Goal: Information Seeking & Learning: Check status

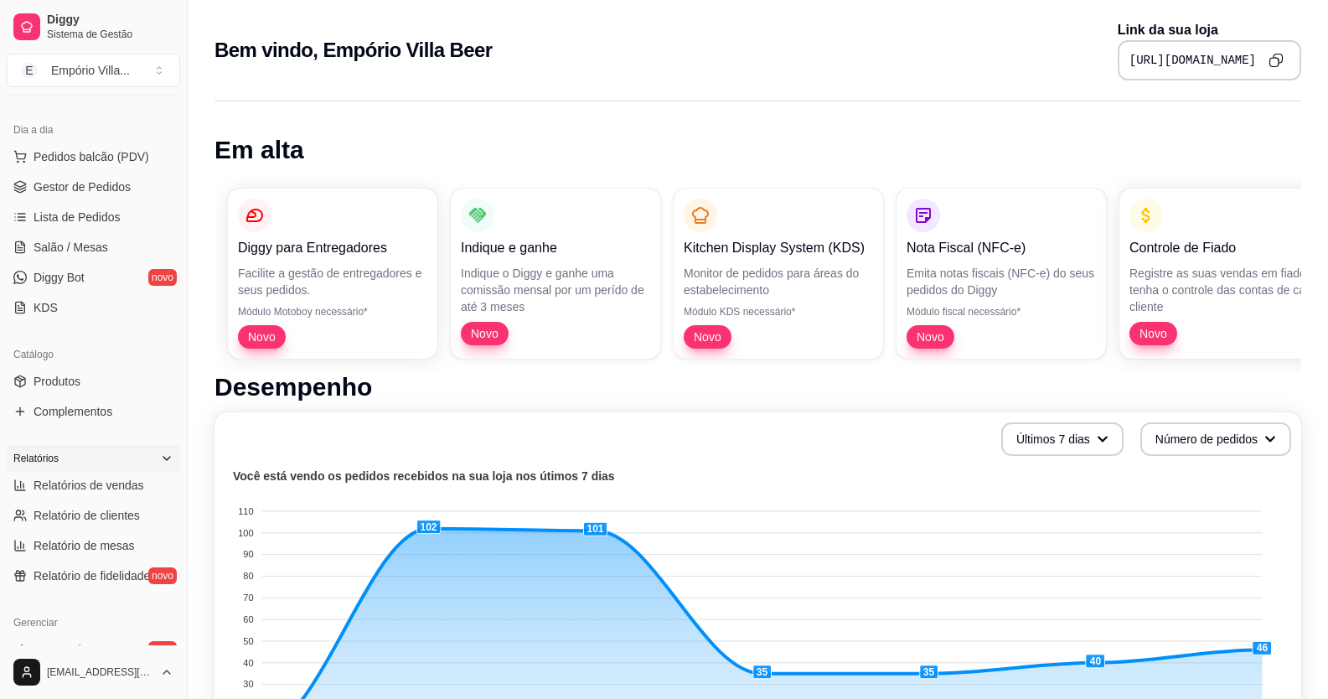
scroll to position [251, 0]
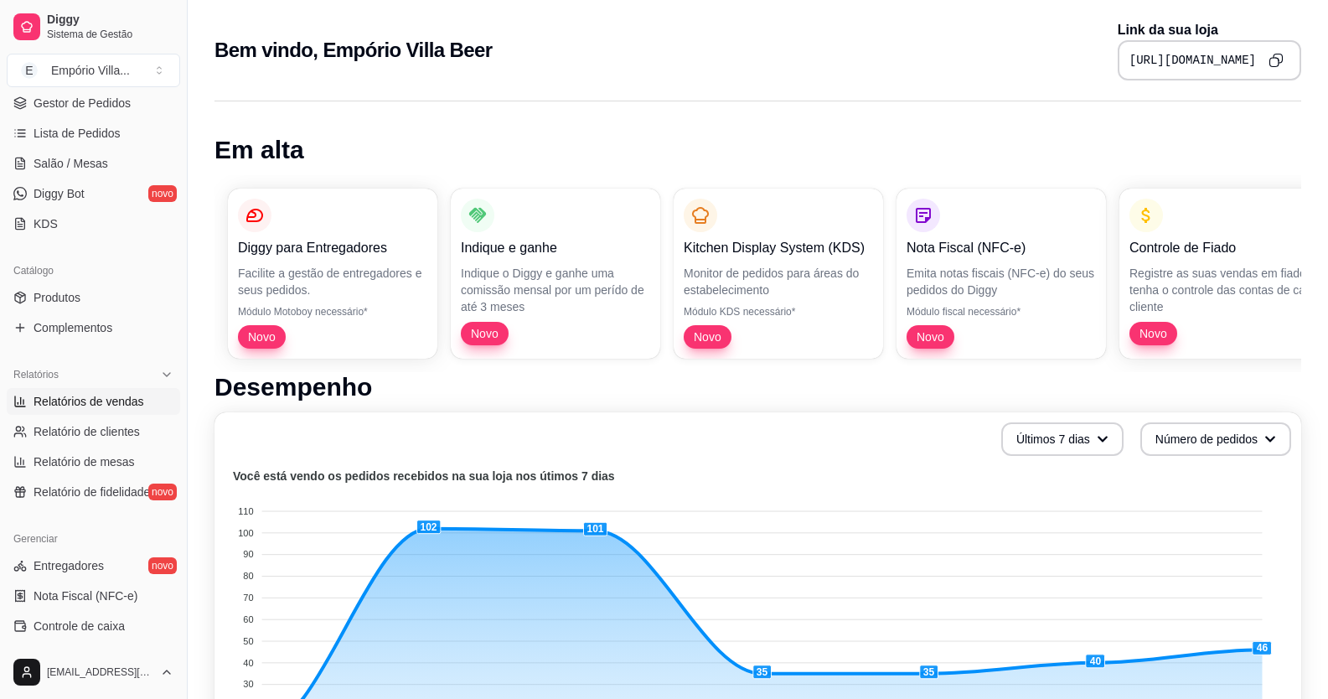
click at [122, 406] on span "Relatórios de vendas" at bounding box center [89, 401] width 111 height 17
select select "ALL"
select select "0"
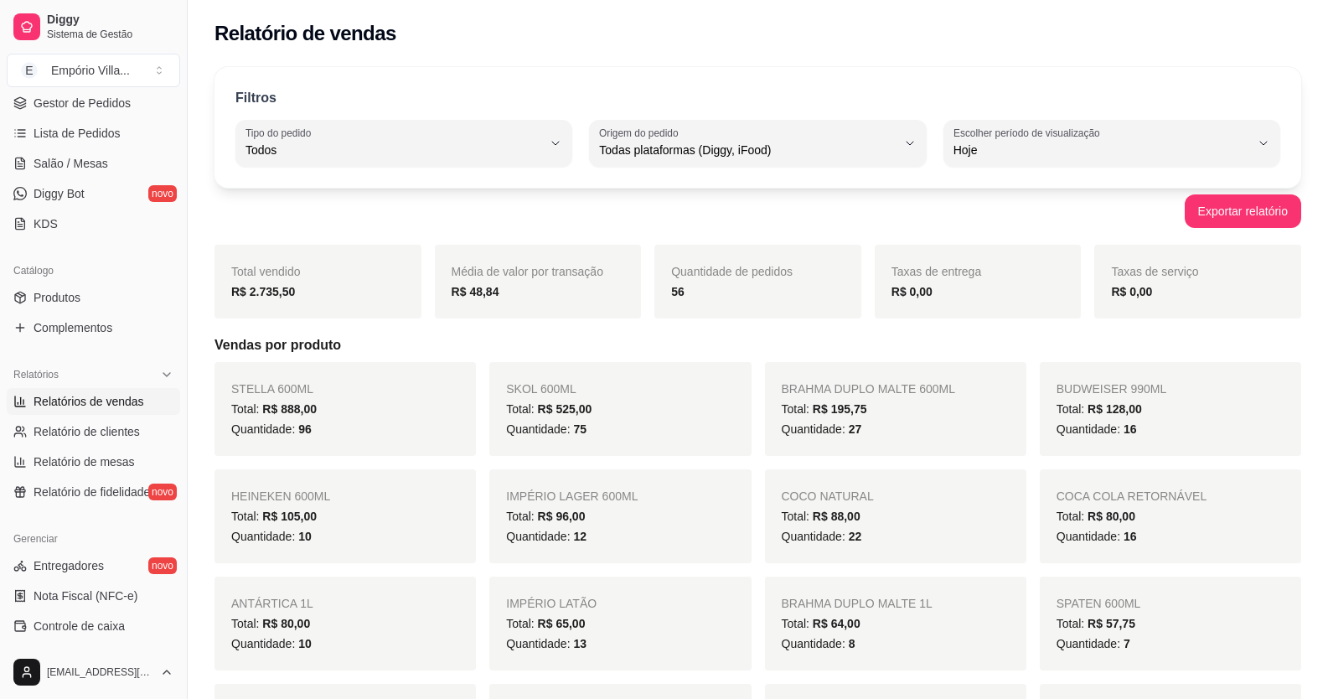
click at [117, 400] on span "Relatórios de vendas" at bounding box center [89, 401] width 111 height 17
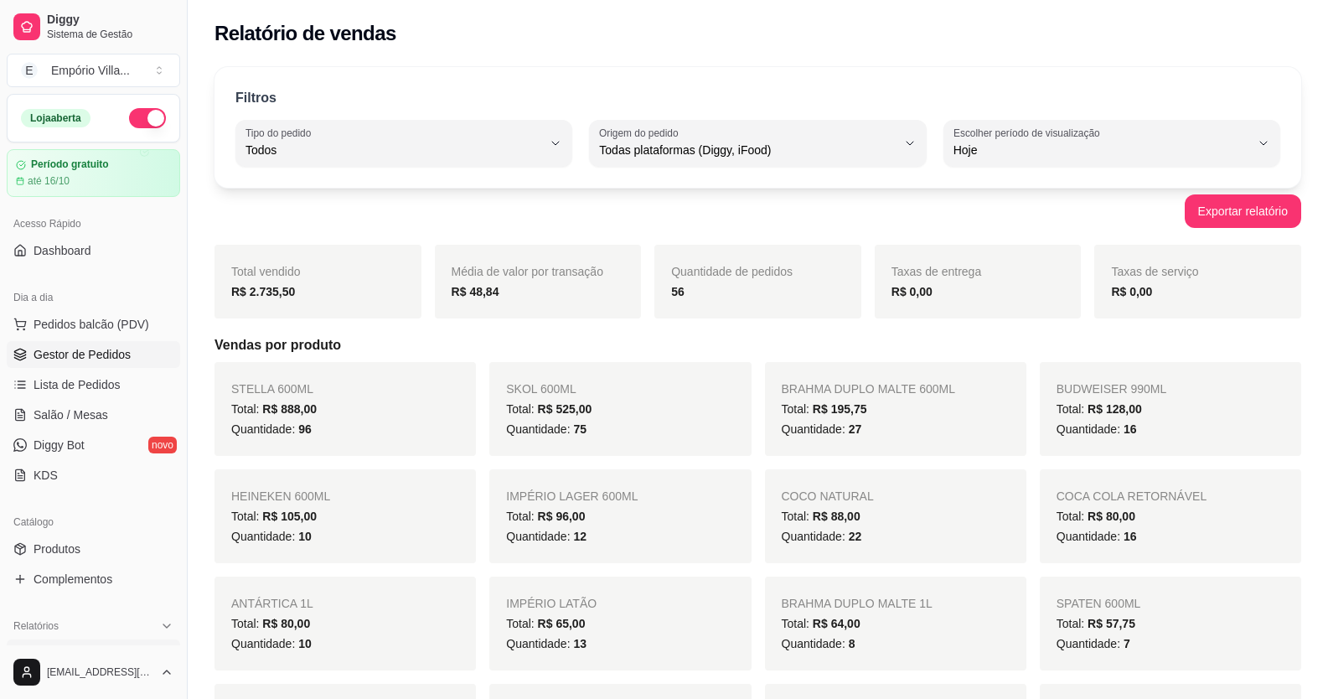
click at [104, 355] on span "Gestor de Pedidos" at bounding box center [82, 354] width 97 height 17
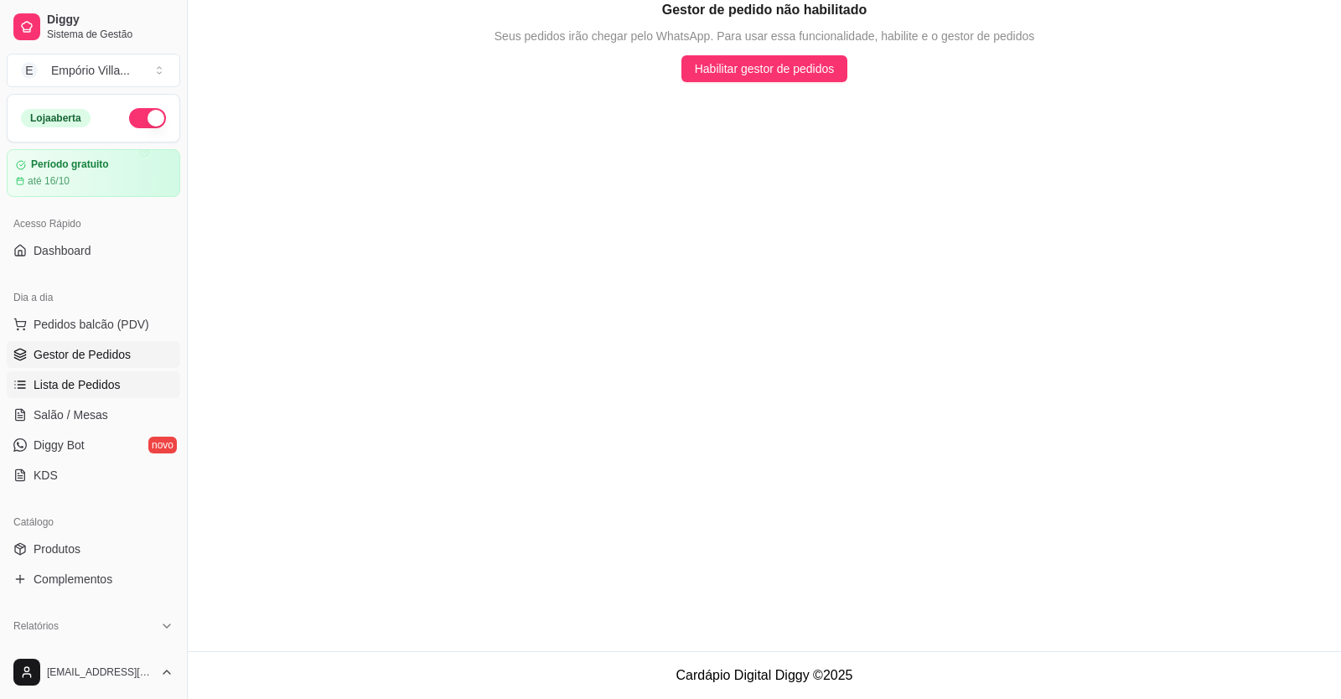
click at [108, 389] on span "Lista de Pedidos" at bounding box center [77, 384] width 87 height 17
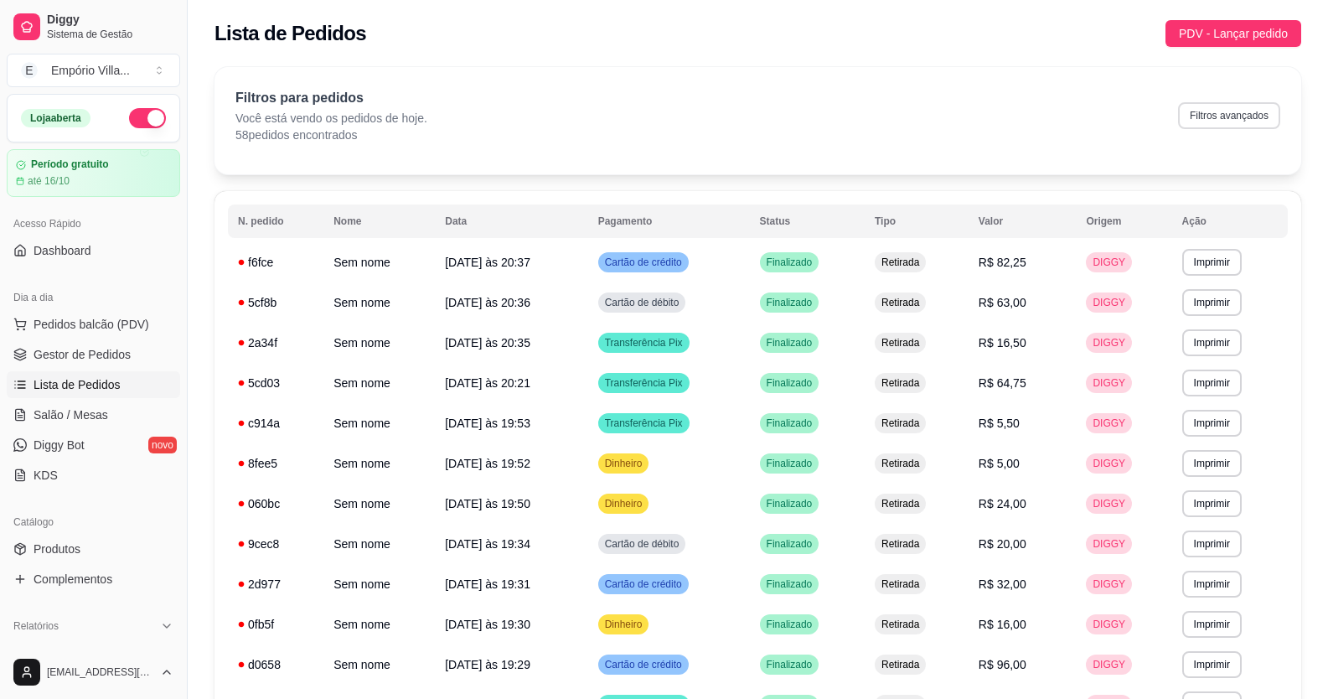
click at [1225, 116] on button "Filtros avançados" at bounding box center [1229, 115] width 102 height 27
select select "0"
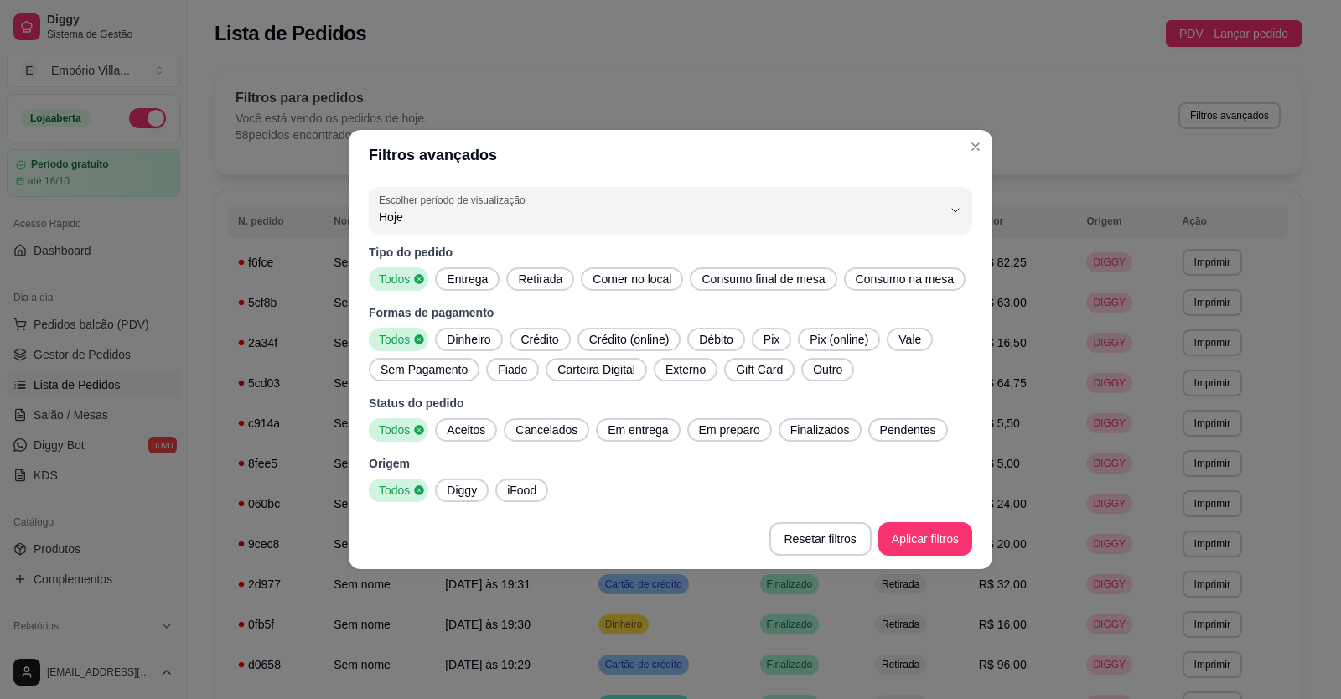
click at [737, 337] on span "Débito" at bounding box center [715, 339] width 47 height 17
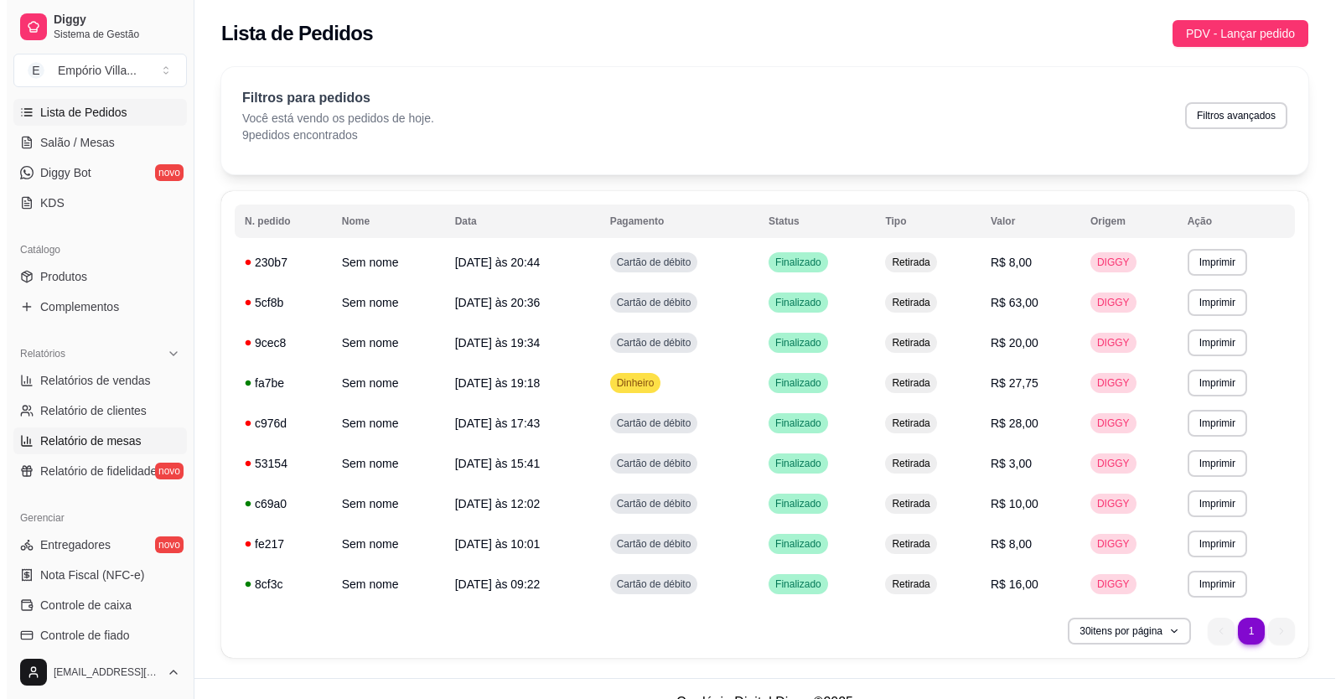
scroll to position [335, 0]
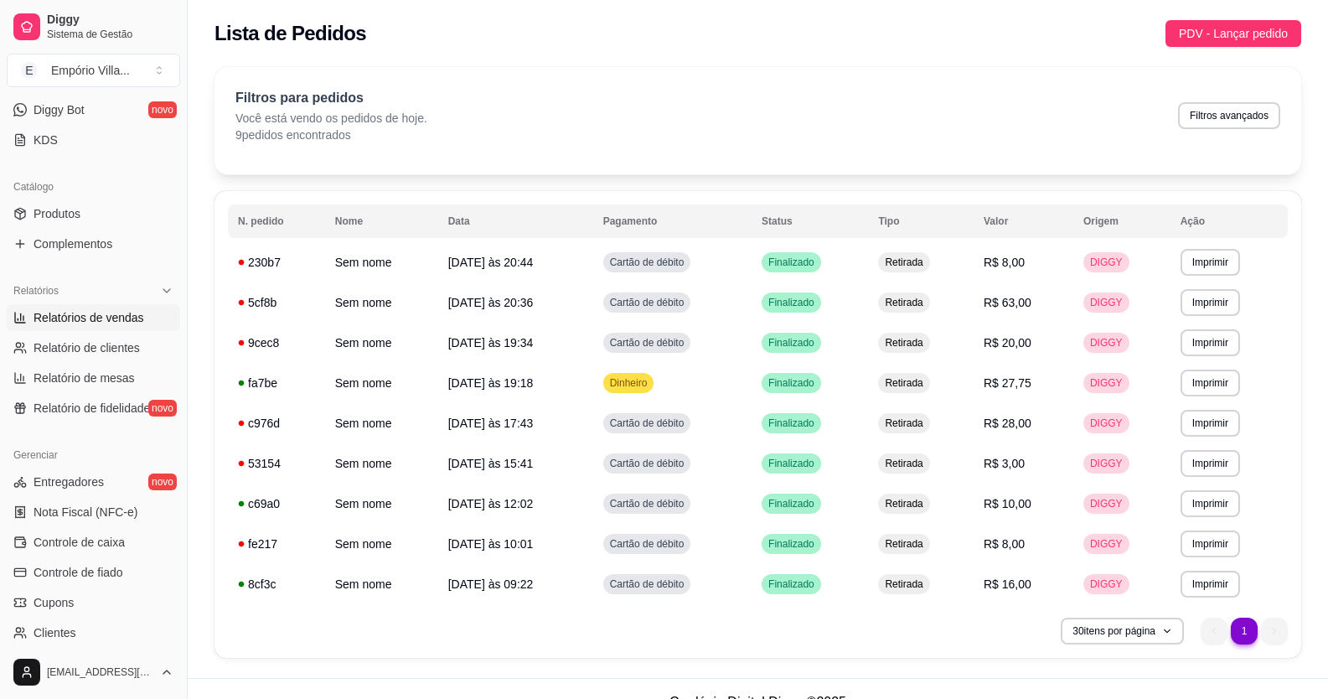
click at [126, 312] on span "Relatórios de vendas" at bounding box center [89, 317] width 111 height 17
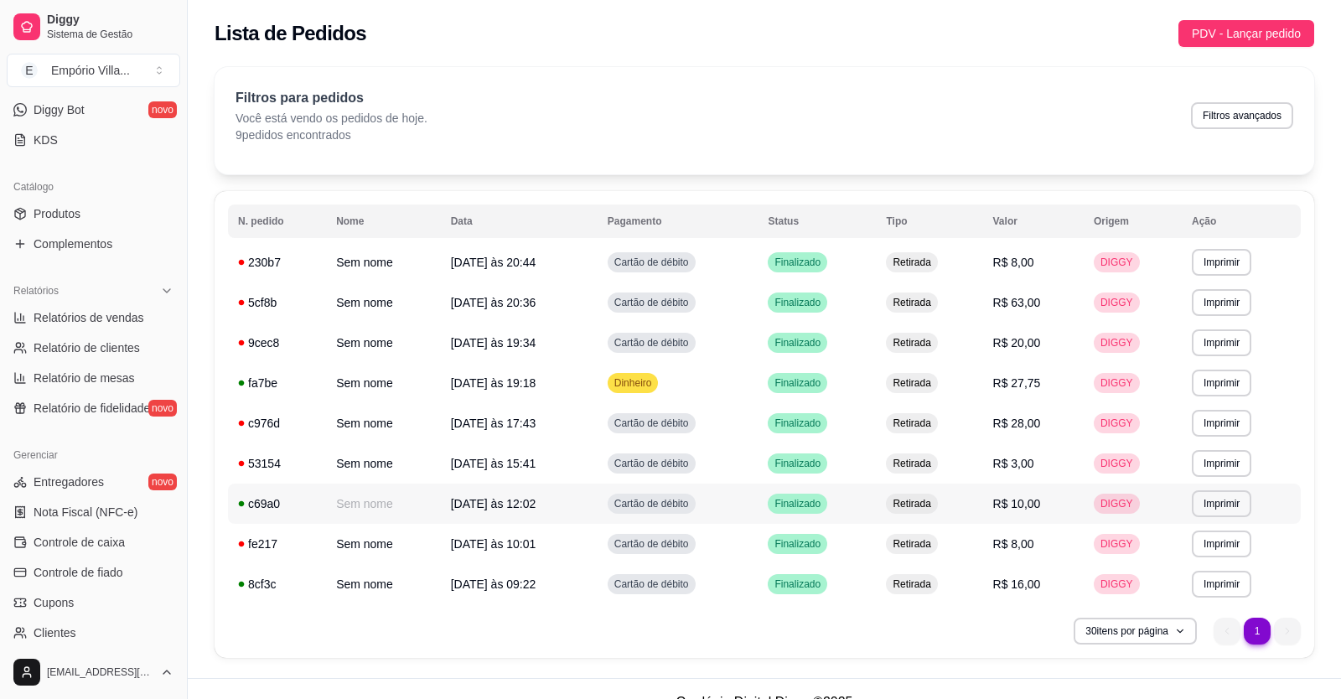
select select "ALL"
select select "0"
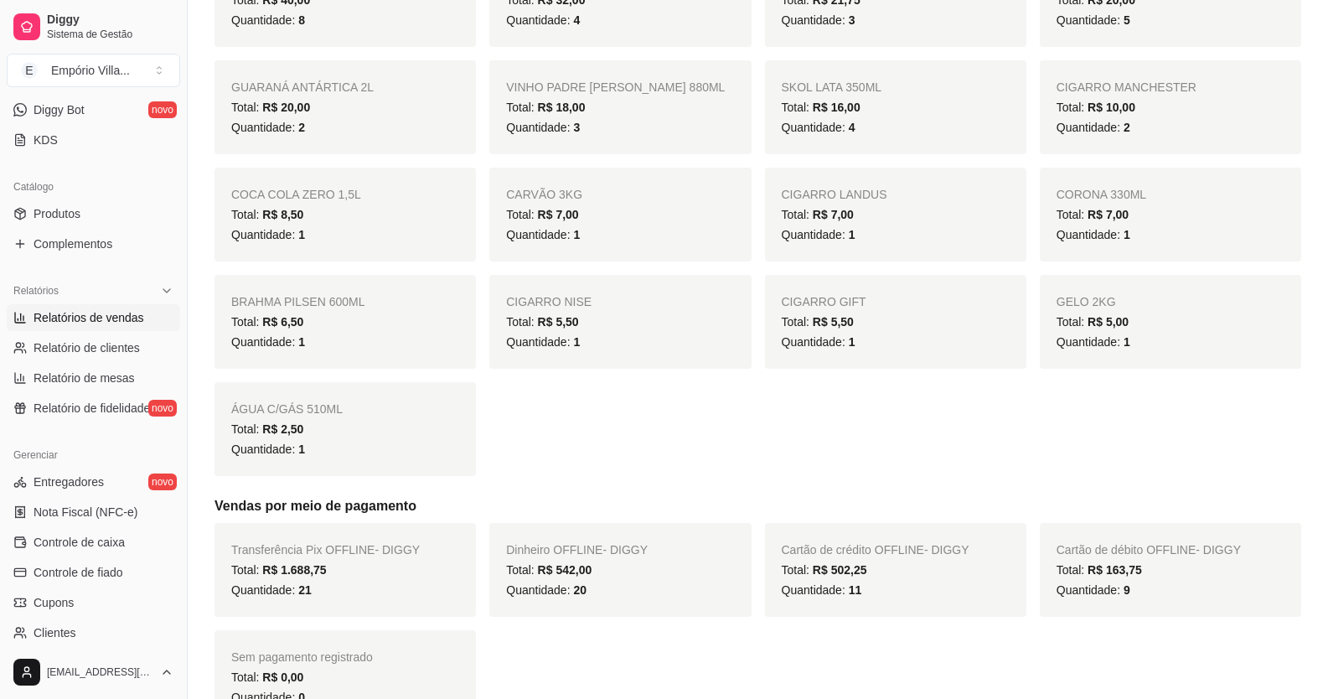
scroll to position [1173, 0]
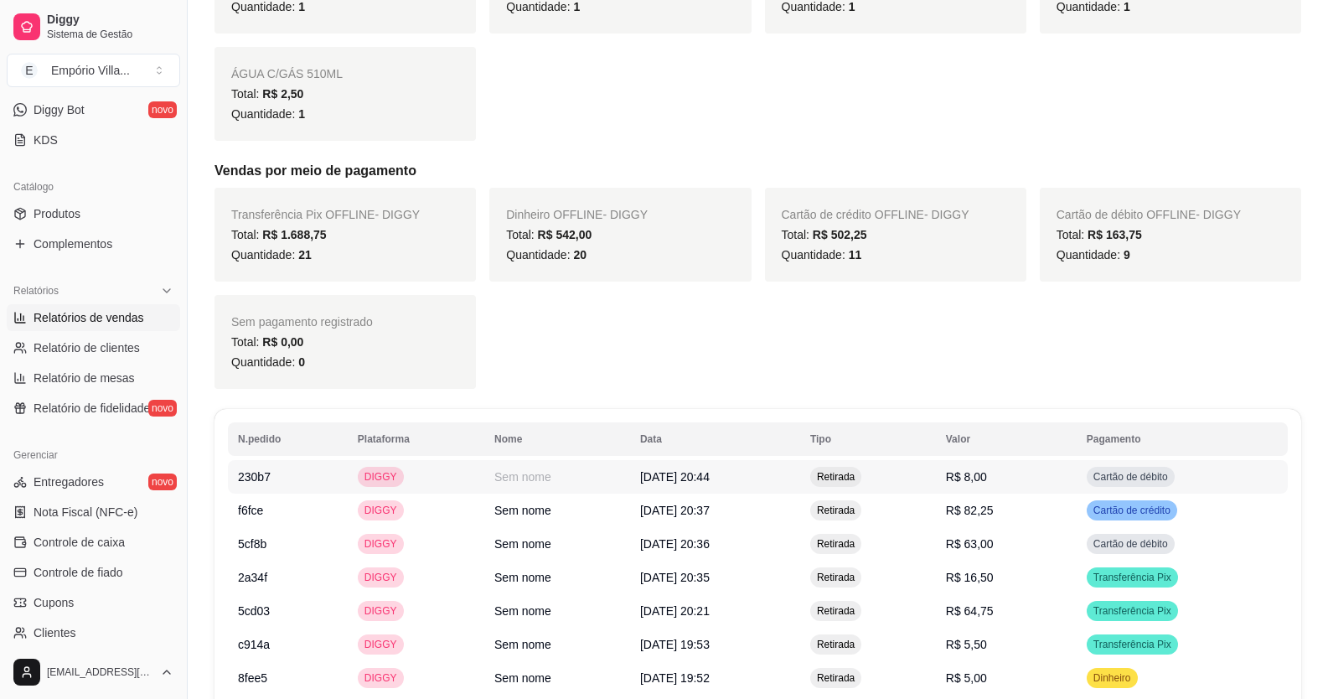
click at [7, 304] on link "Relatórios de vendas" at bounding box center [93, 317] width 173 height 27
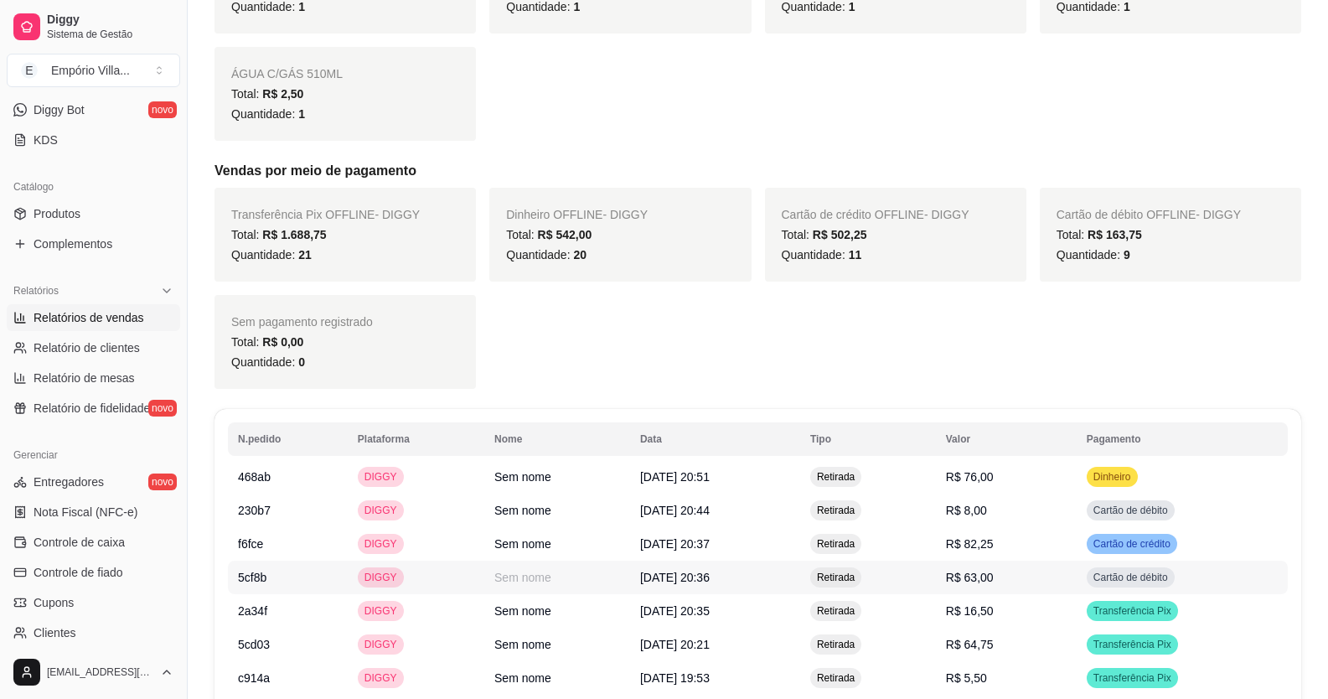
click at [630, 588] on td "[DATE] 20:36" at bounding box center [715, 578] width 170 height 34
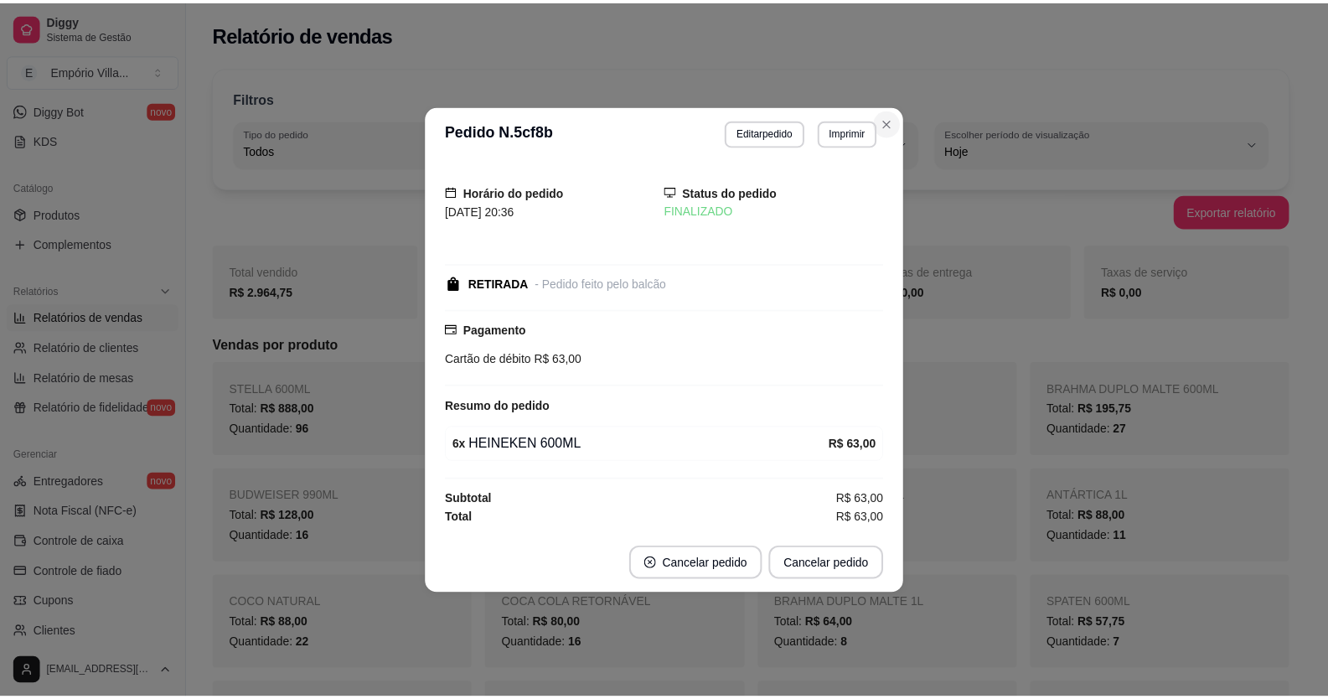
scroll to position [0, 0]
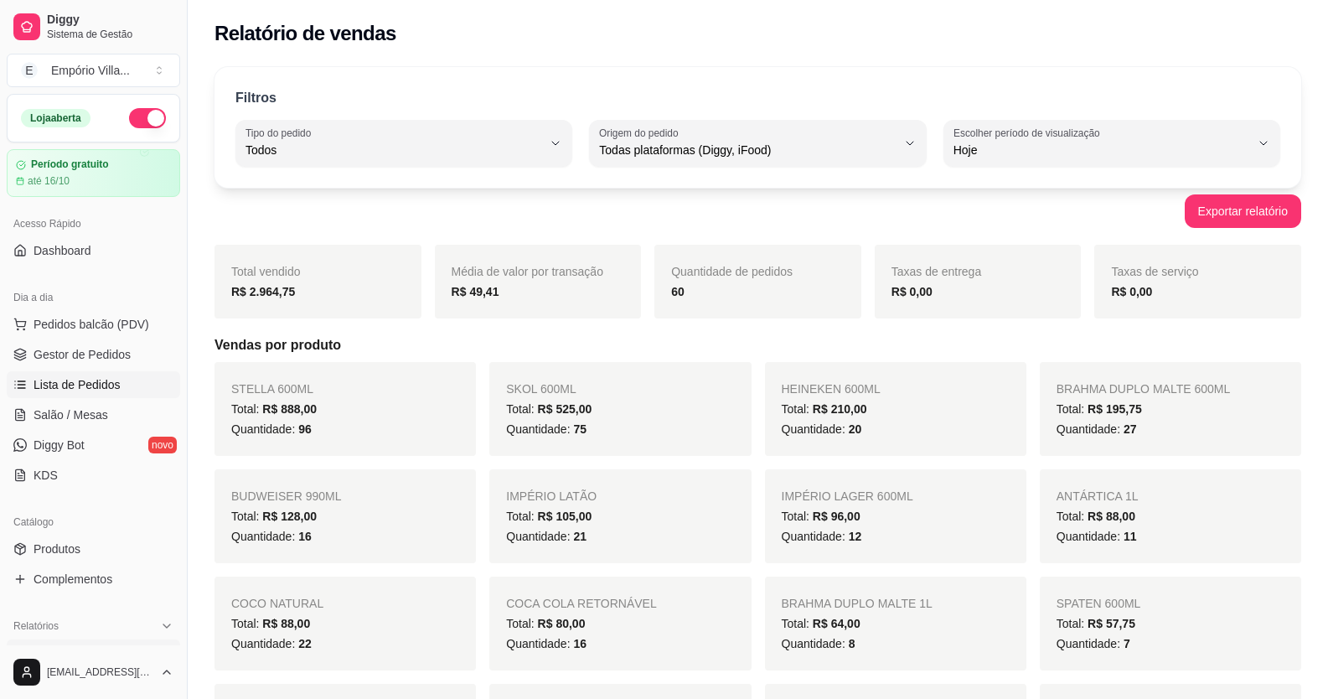
click at [115, 387] on span "Lista de Pedidos" at bounding box center [77, 384] width 87 height 17
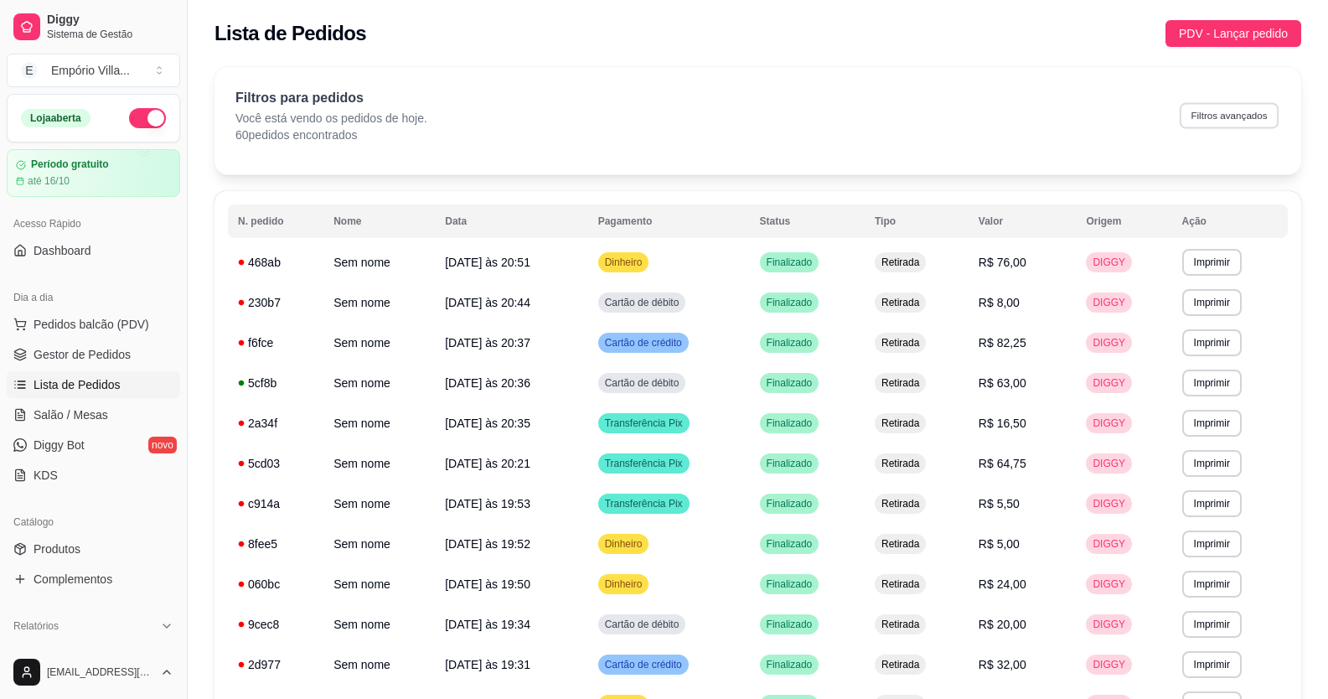
click at [1254, 107] on button "Filtros avançados" at bounding box center [1229, 115] width 99 height 26
select select "0"
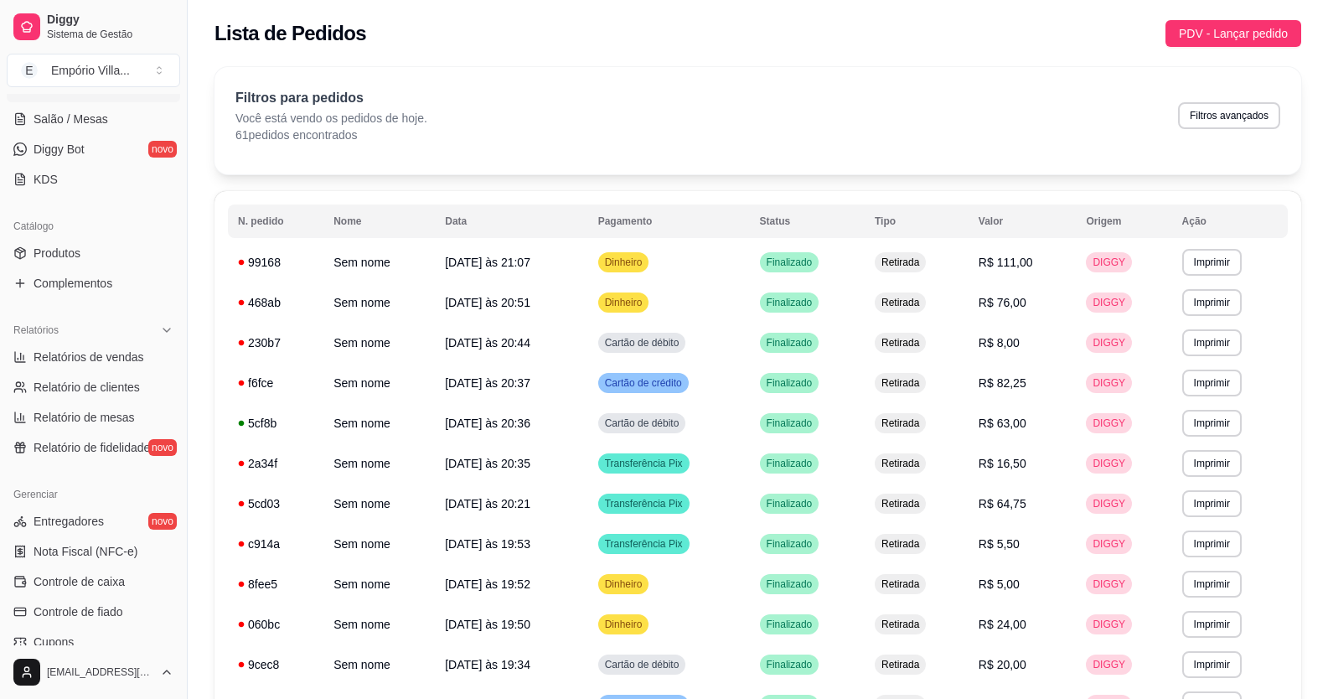
scroll to position [335, 0]
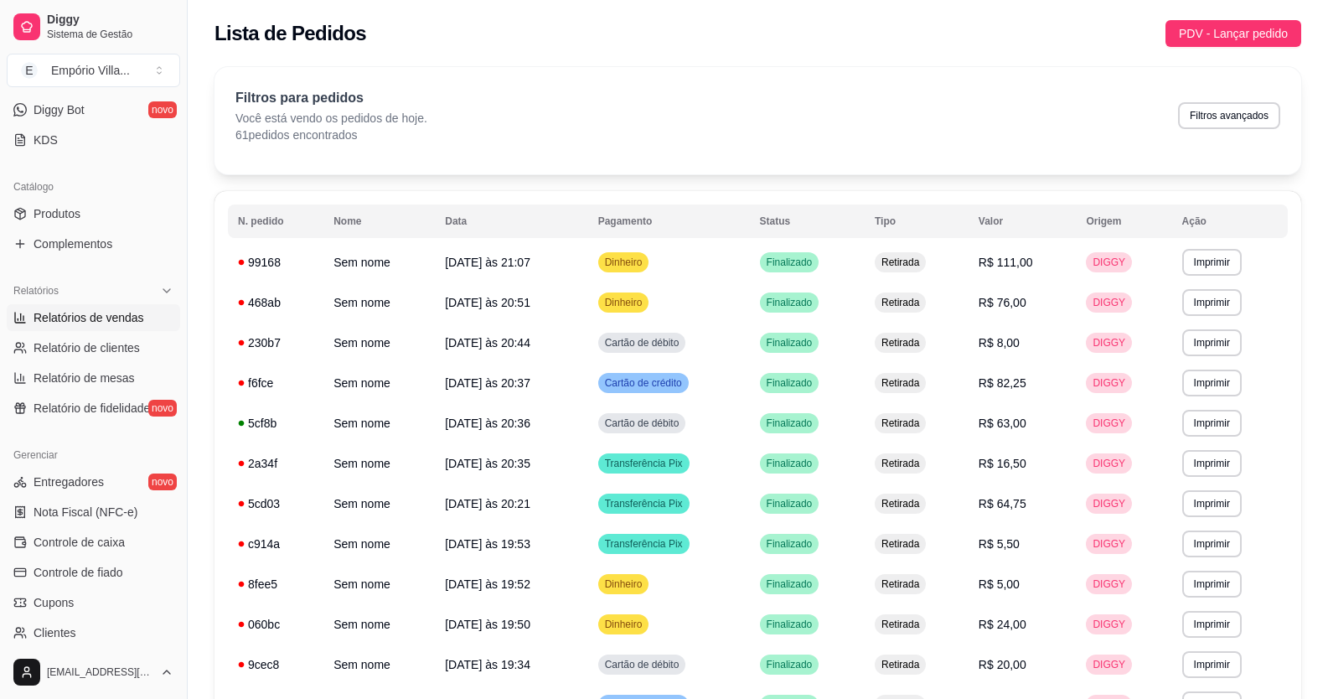
click at [114, 318] on span "Relatórios de vendas" at bounding box center [89, 317] width 111 height 17
select select "ALL"
select select "0"
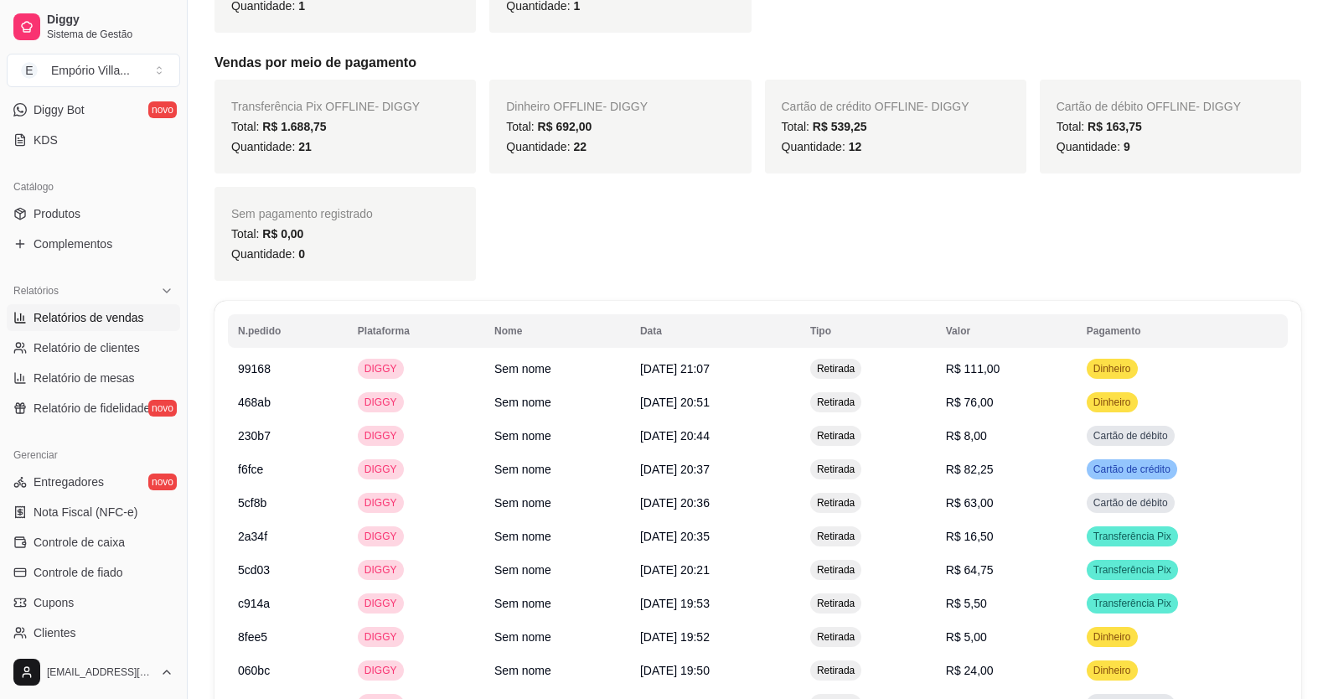
scroll to position [1173, 0]
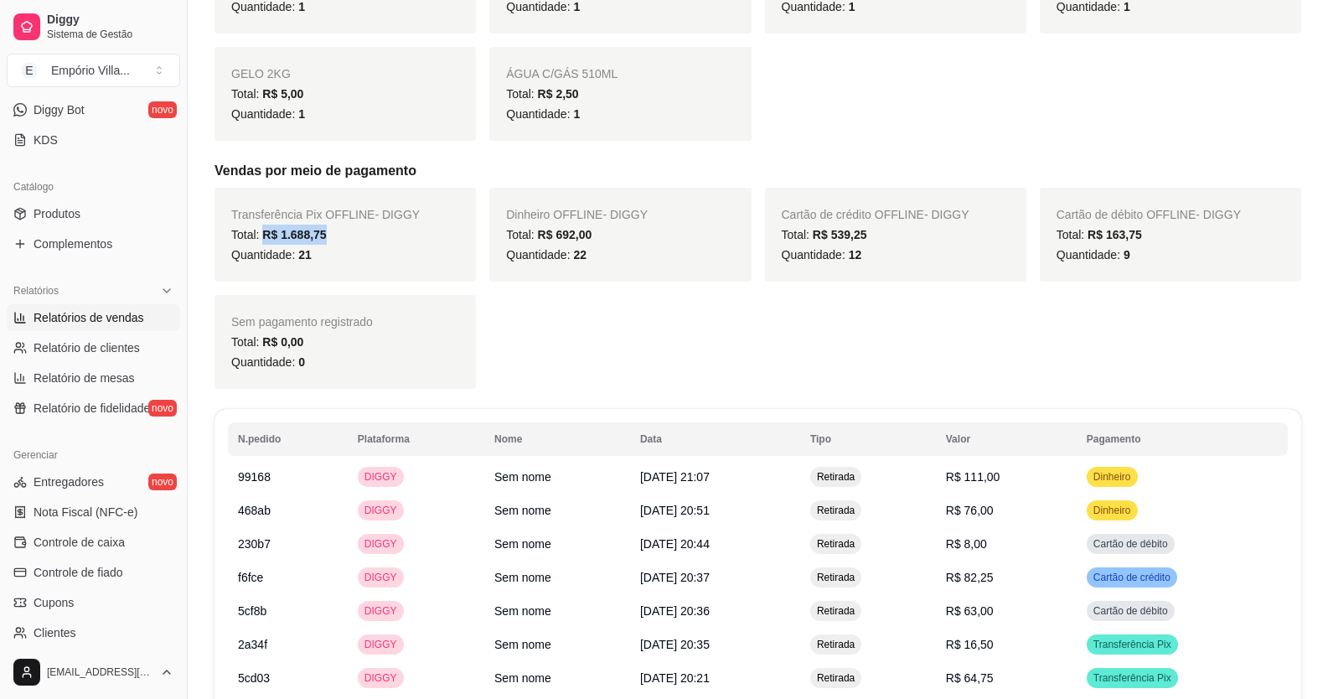
drag, startPoint x: 261, startPoint y: 234, endPoint x: 334, endPoint y: 239, distance: 73.9
click at [334, 239] on div "Total: R$ 1.688,75" at bounding box center [345, 235] width 228 height 20
